Goal: Task Accomplishment & Management: Use online tool/utility

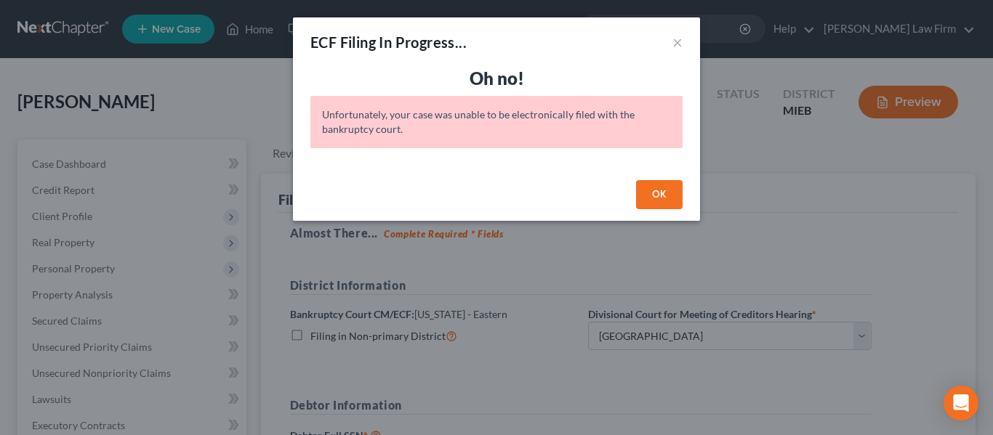
select select "1"
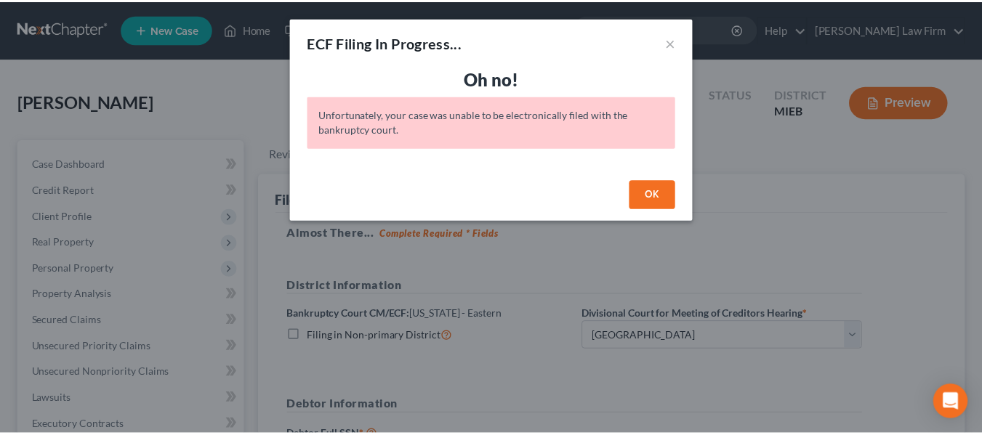
scroll to position [245, 0]
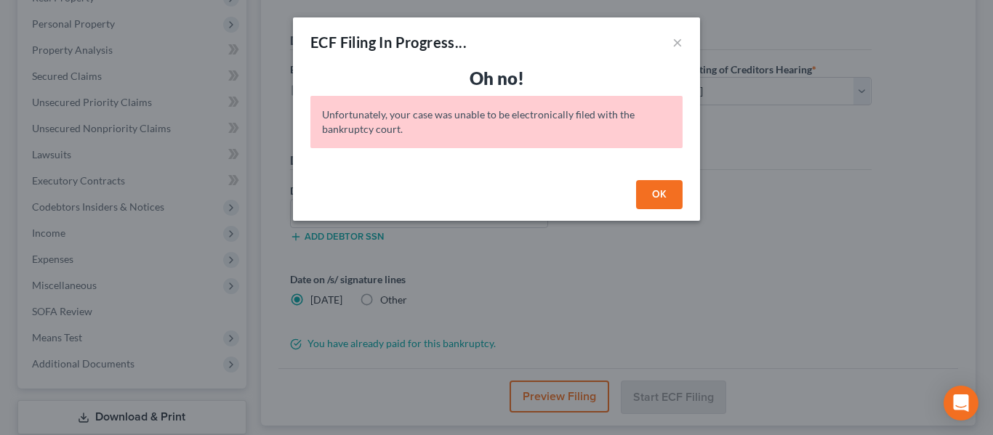
click at [658, 186] on button "OK" at bounding box center [659, 194] width 47 height 29
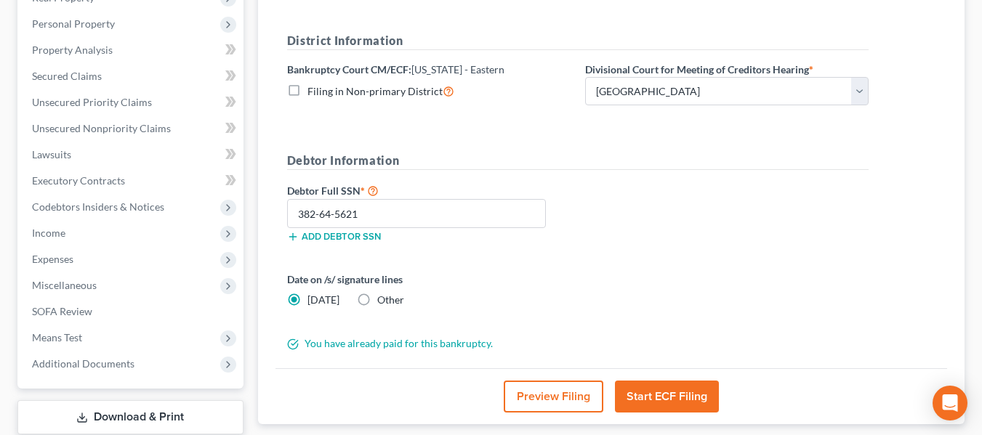
scroll to position [0, 0]
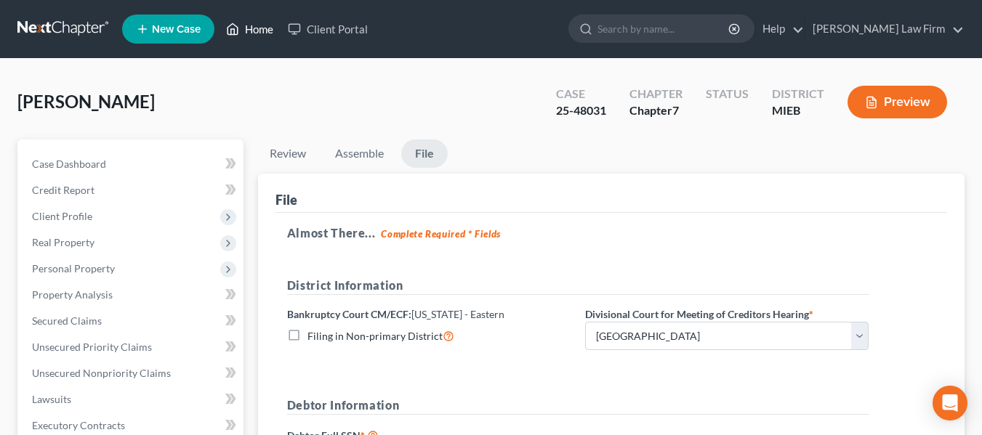
click at [256, 23] on link "Home" at bounding box center [250, 29] width 62 height 26
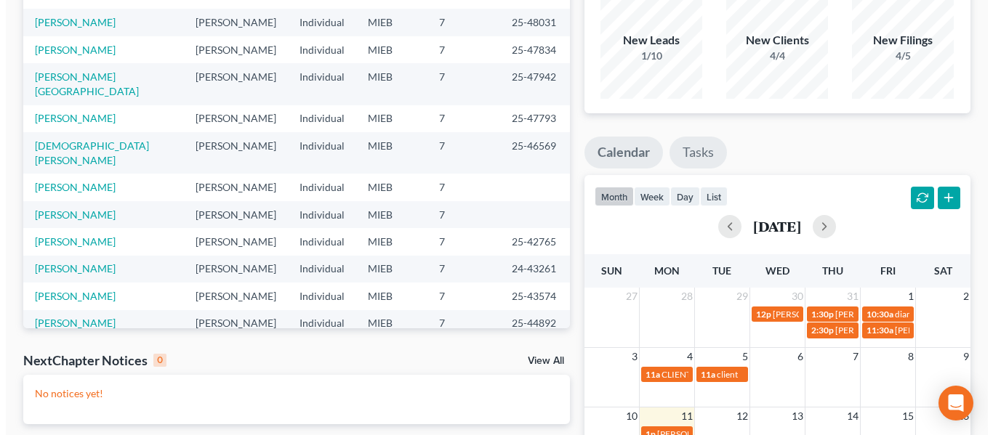
scroll to position [137, 0]
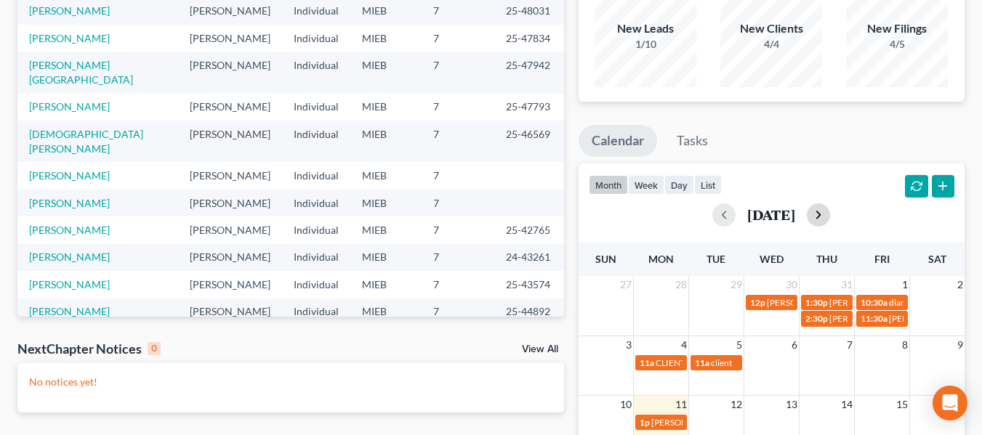
click at [830, 213] on button "button" at bounding box center [818, 215] width 23 height 23
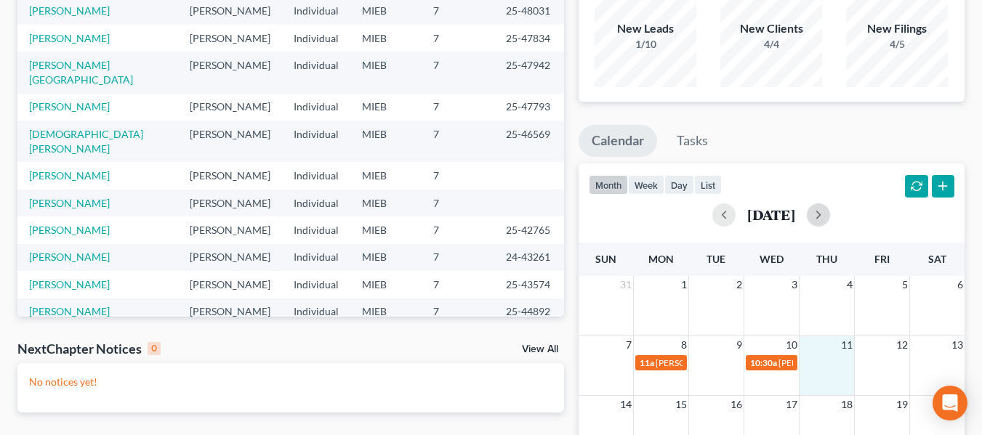
click at [840, 359] on td at bounding box center [826, 362] width 55 height 17
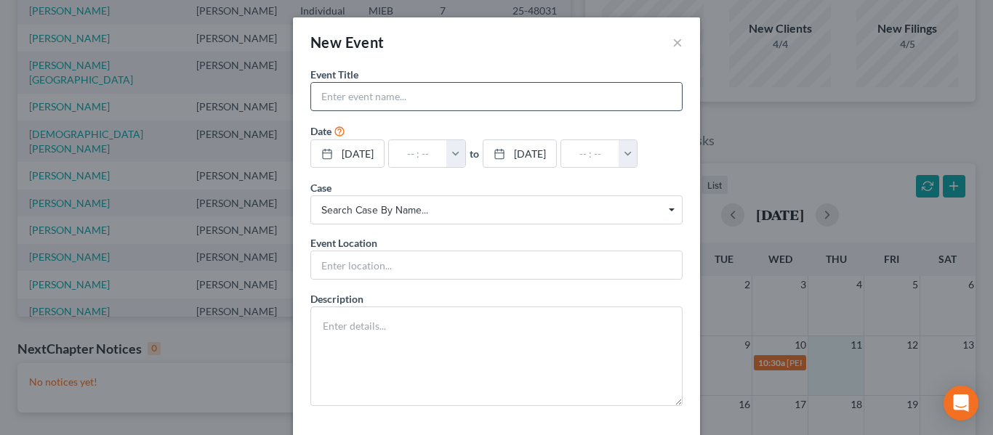
click at [482, 93] on input "text" at bounding box center [496, 97] width 371 height 28
type input "[PERSON_NAME] - 341 - [PERSON_NAME]"
click at [465, 153] on button "button" at bounding box center [455, 154] width 19 height 28
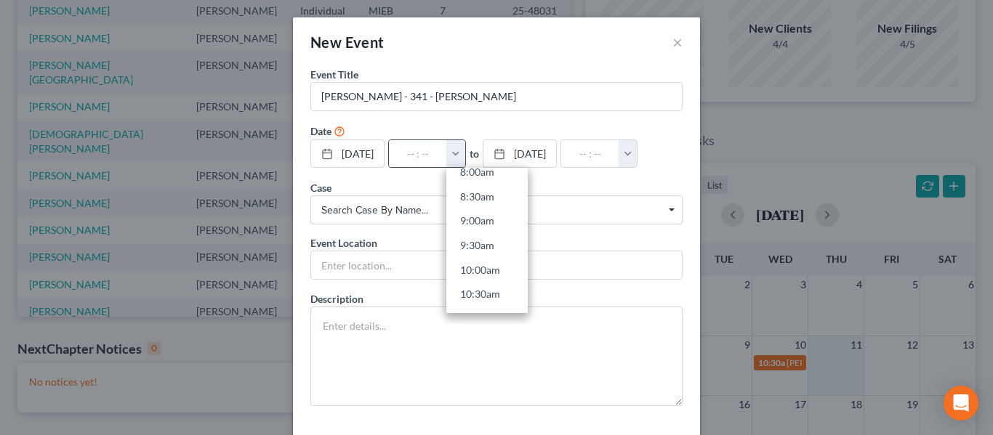
scroll to position [462, 0]
click at [487, 286] on link "11:30am" at bounding box center [486, 285] width 81 height 25
type input "11:30am"
type input "12:30pm"
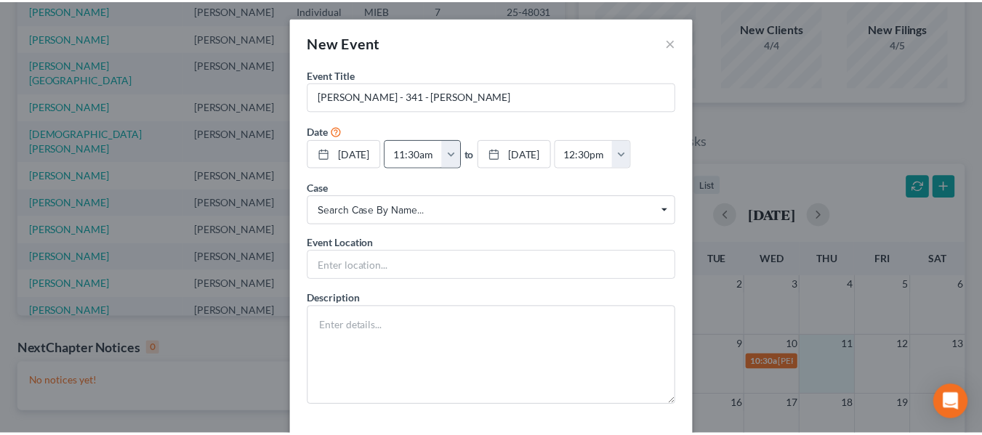
scroll to position [63, 0]
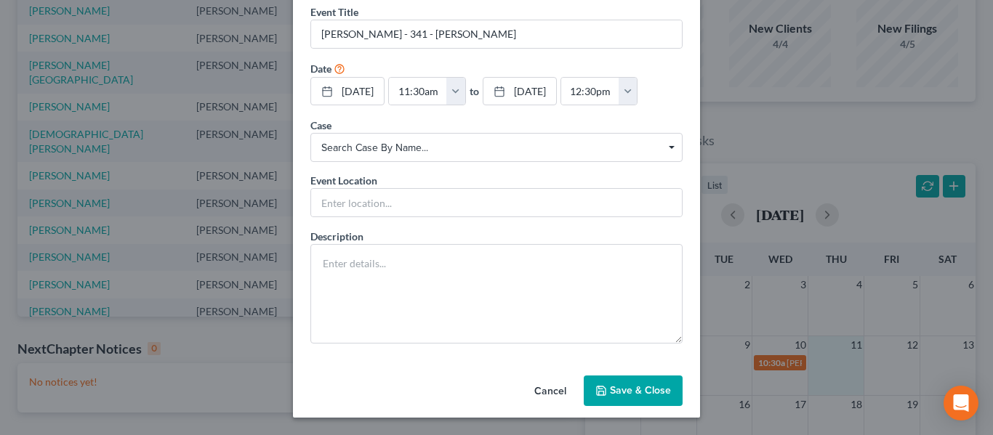
click at [624, 390] on button "Save & Close" at bounding box center [633, 391] width 99 height 31
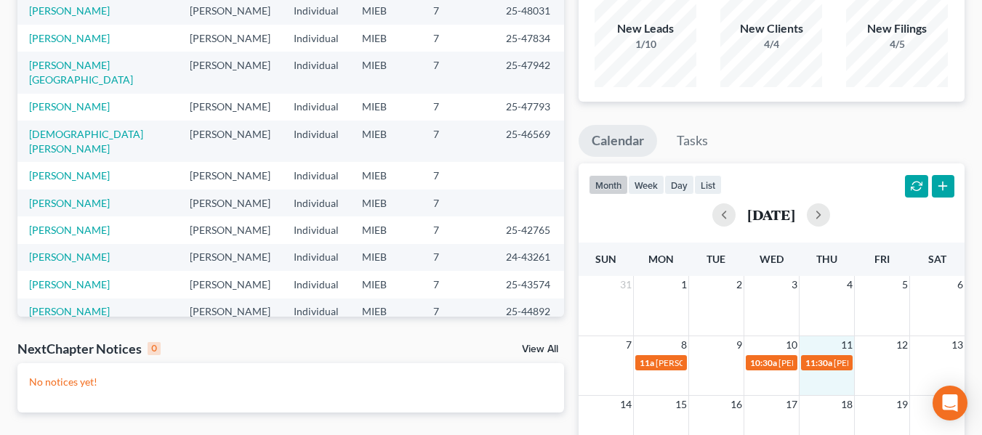
scroll to position [55, 0]
